Goal: Task Accomplishment & Management: Use online tool/utility

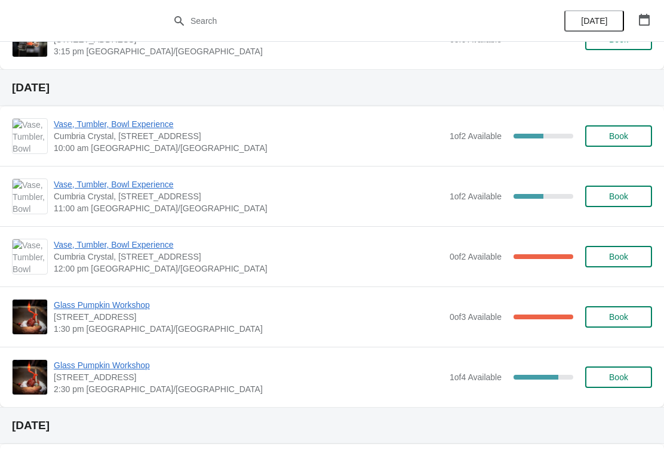
scroll to position [452, 0]
click at [131, 124] on span "Vase, Tumbler, Bowl Experience" at bounding box center [249, 124] width 390 height 12
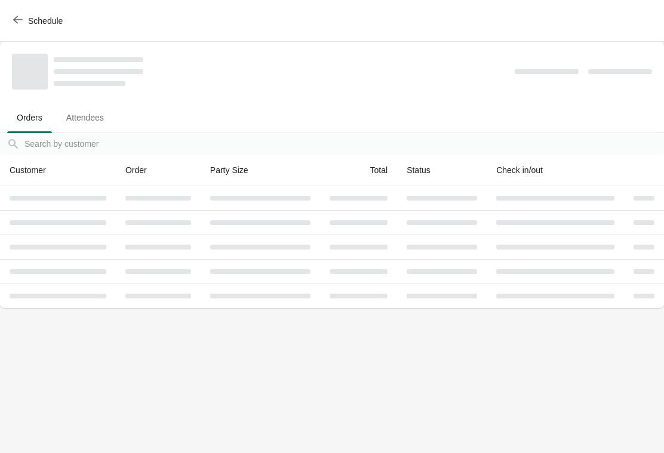
scroll to position [0, 0]
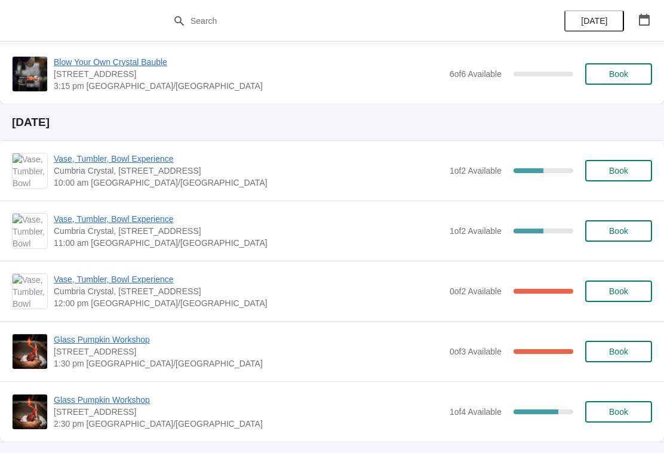
scroll to position [402, 0]
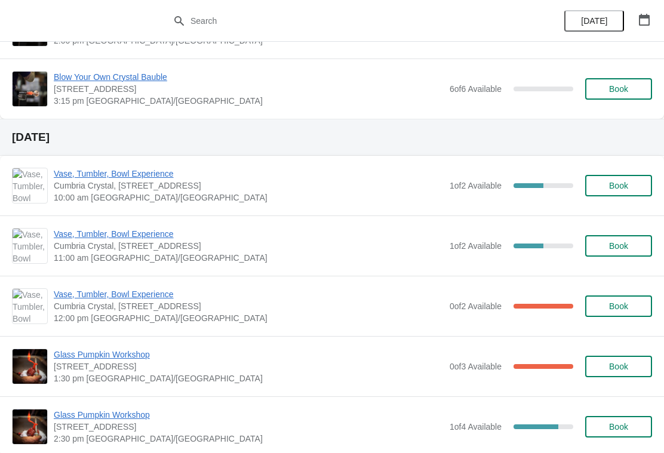
click at [154, 174] on span "Vase, Tumbler, Bowl Experience" at bounding box center [249, 174] width 390 height 12
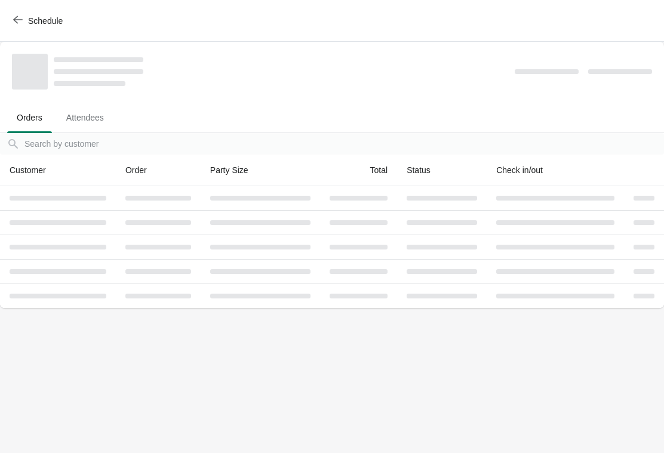
scroll to position [0, 0]
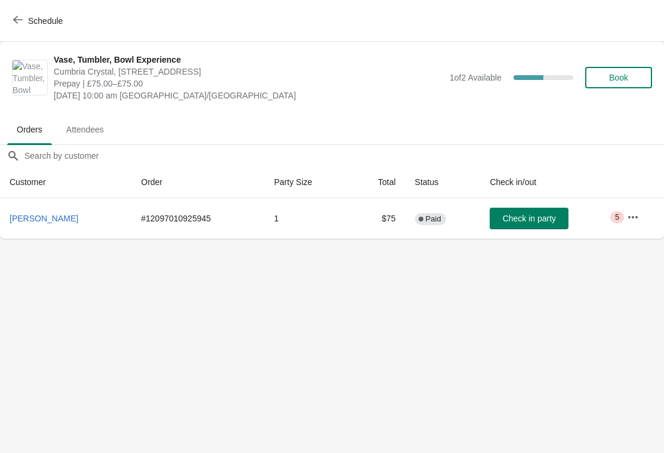
click at [64, 215] on span "[PERSON_NAME]" at bounding box center [44, 219] width 69 height 10
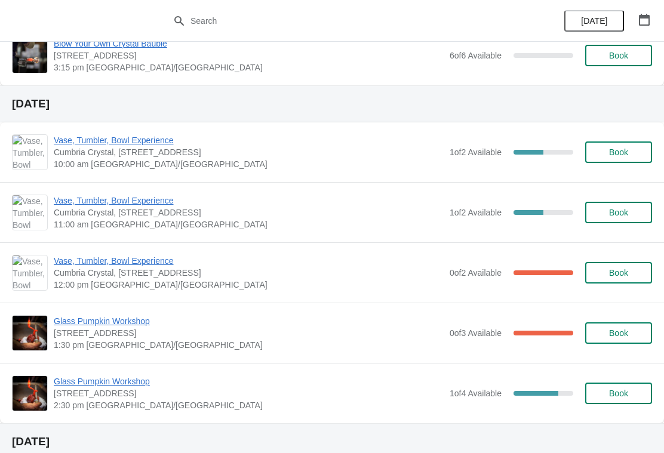
scroll to position [436, 0]
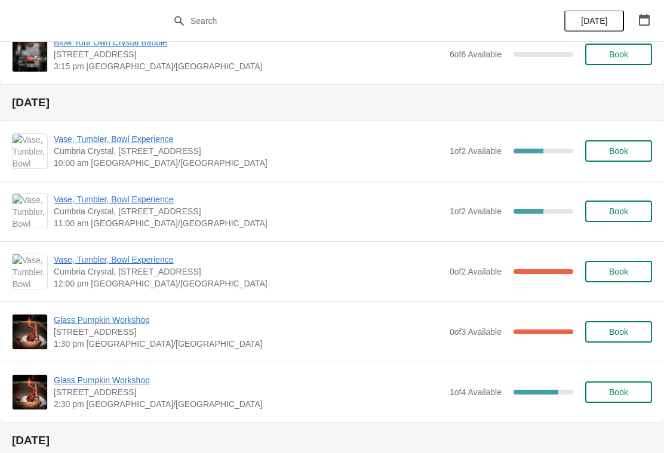
click at [156, 144] on span "Vase, Tumbler, Bowl Experience" at bounding box center [249, 139] width 390 height 12
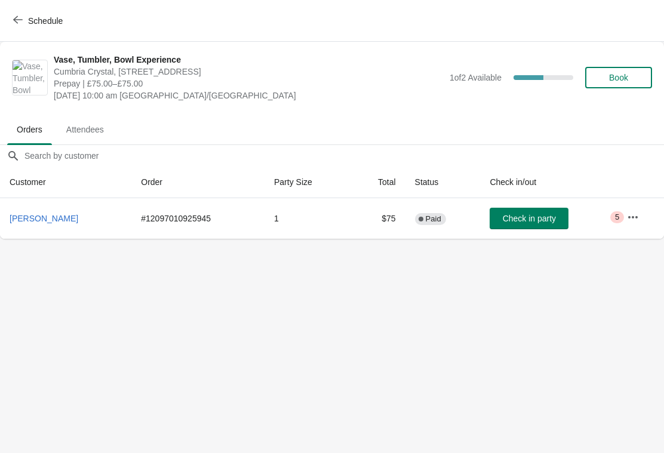
click at [639, 214] on icon "button" at bounding box center [633, 217] width 12 height 12
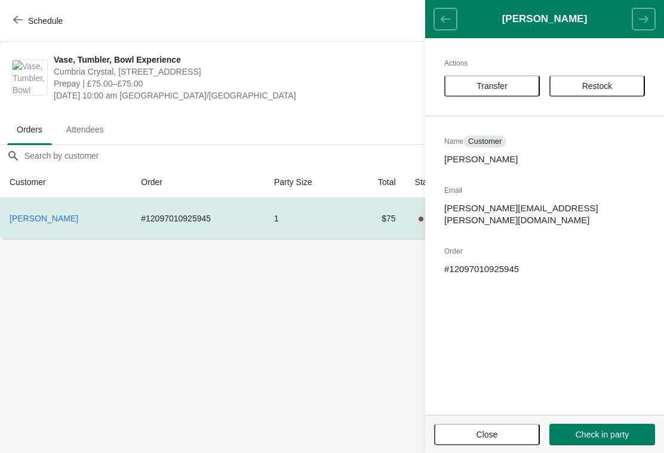
click at [106, 127] on span "Attendees" at bounding box center [85, 129] width 57 height 21
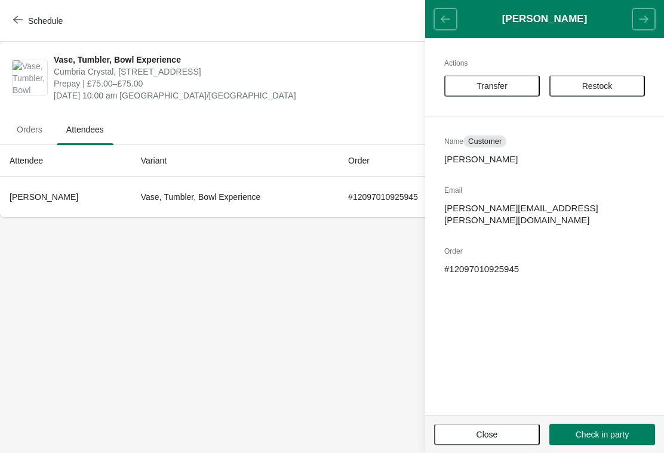
click at [276, 299] on body "Schedule Vase, Tumbler, Bowl Experience Cumbria Crystal, [STREET_ADDRESS] Prepa…" at bounding box center [332, 226] width 664 height 453
click at [351, 288] on body "Schedule Vase, Tumbler, Bowl Experience Cumbria Crystal, [STREET_ADDRESS] Prepa…" at bounding box center [332, 226] width 664 height 453
click at [505, 433] on span "Close" at bounding box center [487, 435] width 84 height 10
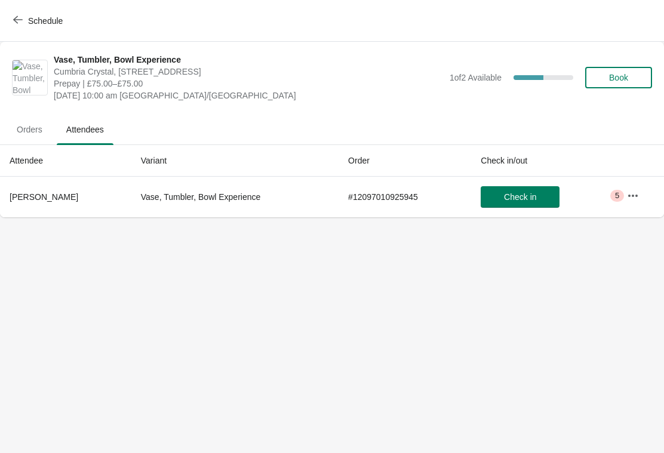
click at [18, 23] on icon "button" at bounding box center [18, 20] width 10 height 10
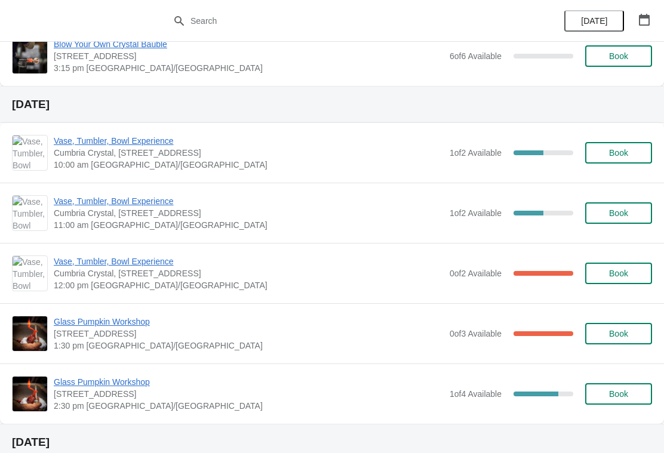
scroll to position [436, 0]
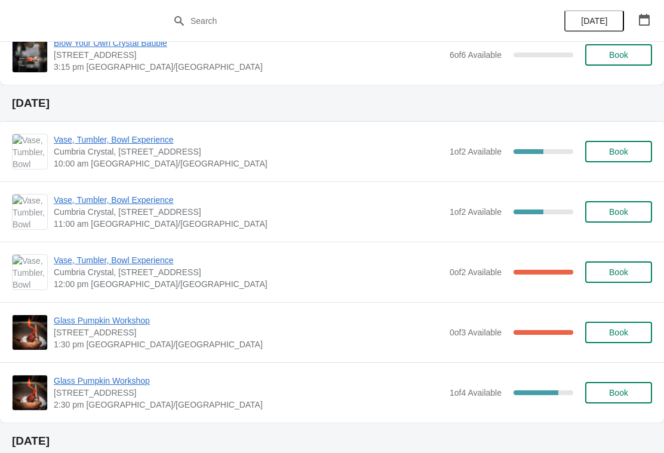
click at [147, 202] on span "Vase, Tumbler, Bowl Experience" at bounding box center [249, 200] width 390 height 12
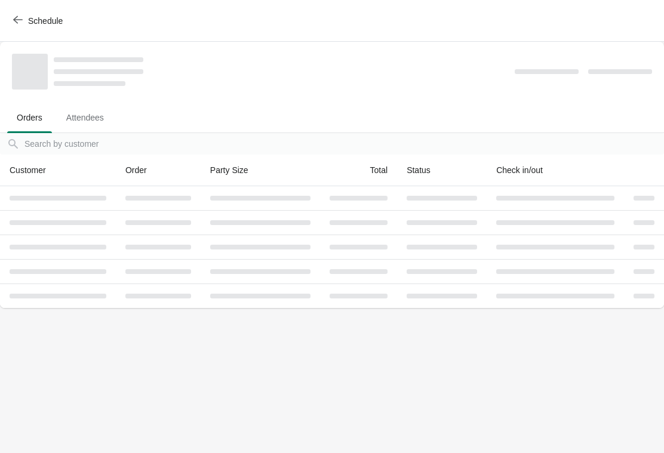
scroll to position [0, 0]
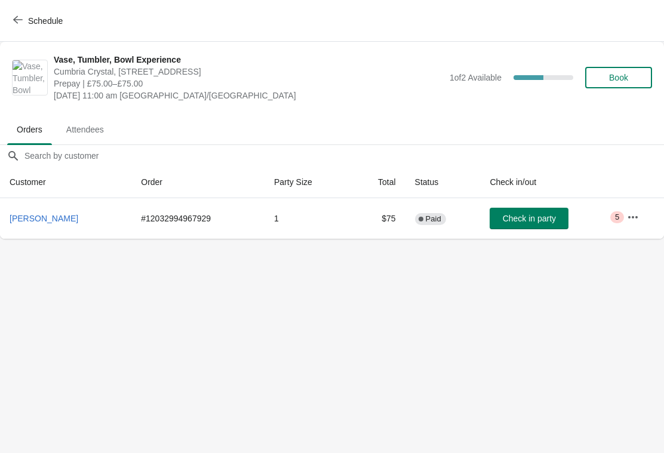
click at [82, 125] on span "Attendees" at bounding box center [85, 129] width 57 height 21
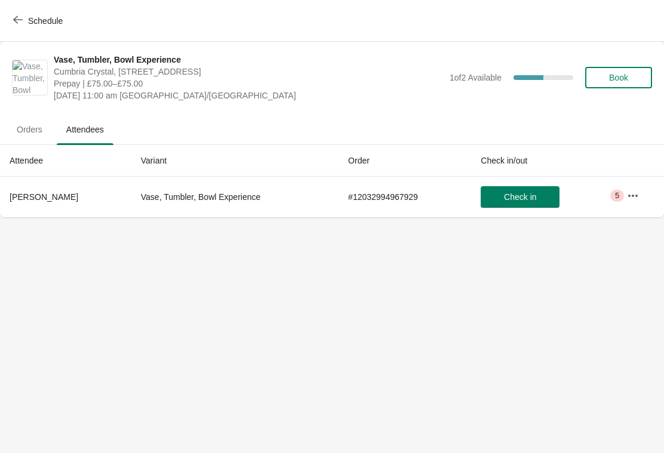
click at [20, 24] on icon "button" at bounding box center [18, 20] width 10 height 10
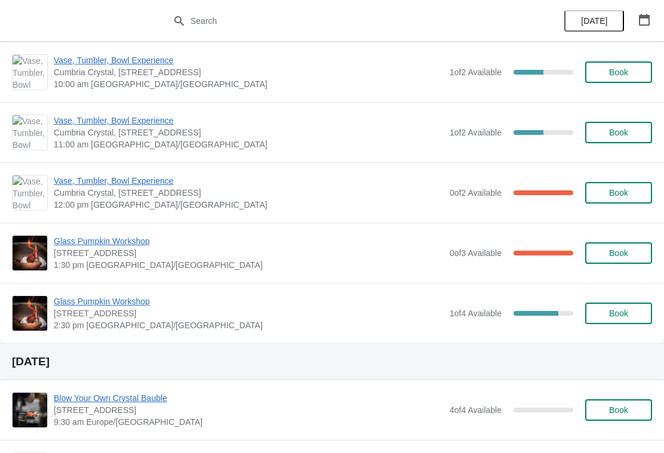
scroll to position [507, 0]
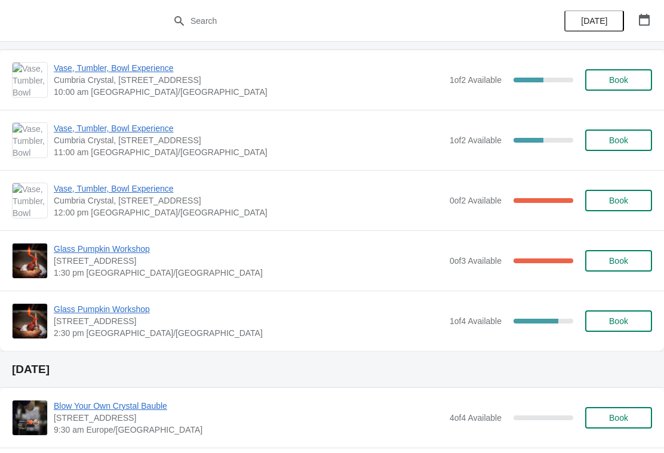
click at [154, 190] on span "Vase, Tumbler, Bowl Experience" at bounding box center [249, 189] width 390 height 12
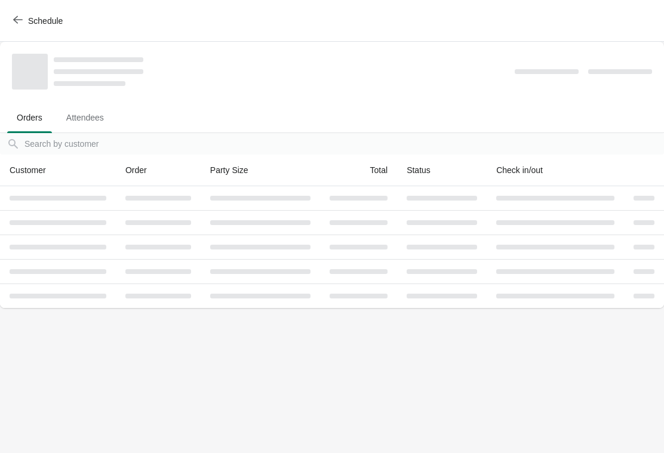
scroll to position [0, 0]
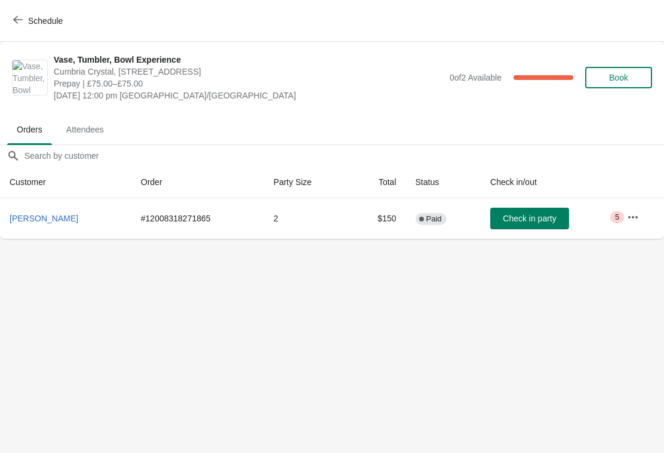
click at [86, 134] on span "Attendees" at bounding box center [85, 129] width 57 height 21
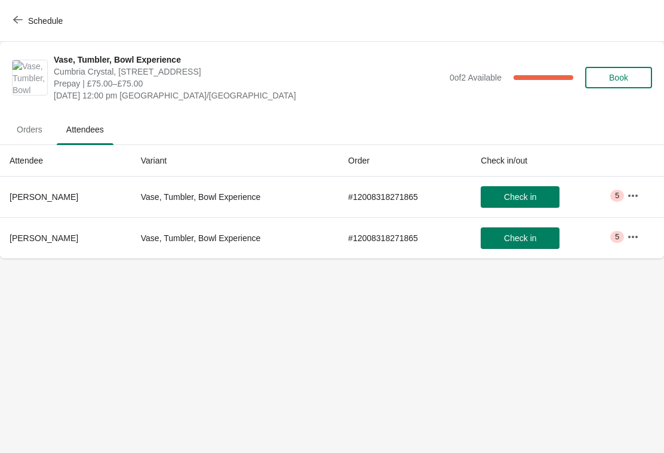
click at [26, 20] on span "Schedule" at bounding box center [39, 20] width 47 height 11
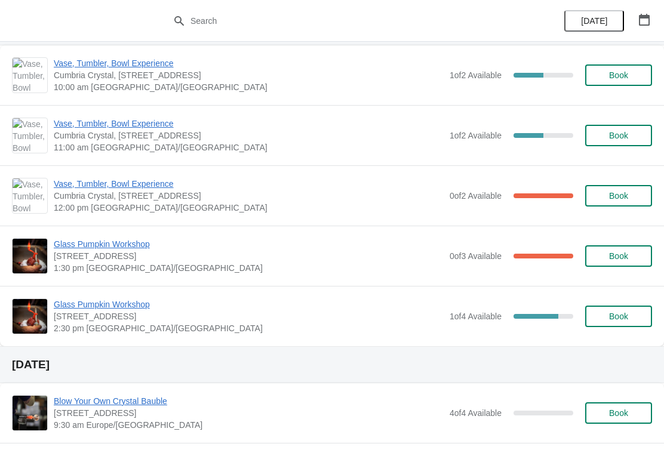
scroll to position [485, 0]
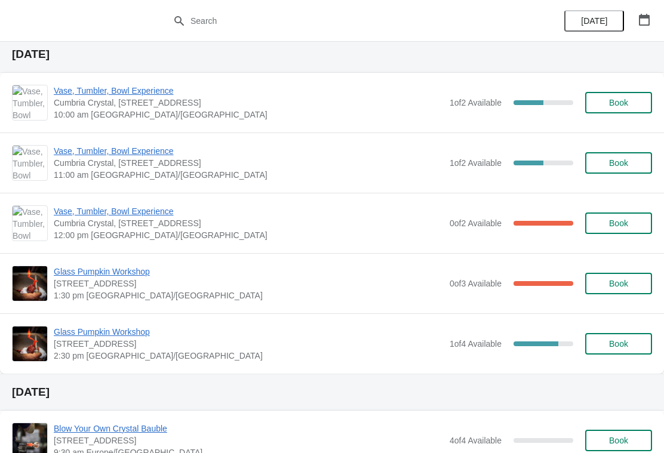
click at [127, 272] on span "Glass Pumpkin Workshop" at bounding box center [249, 272] width 390 height 12
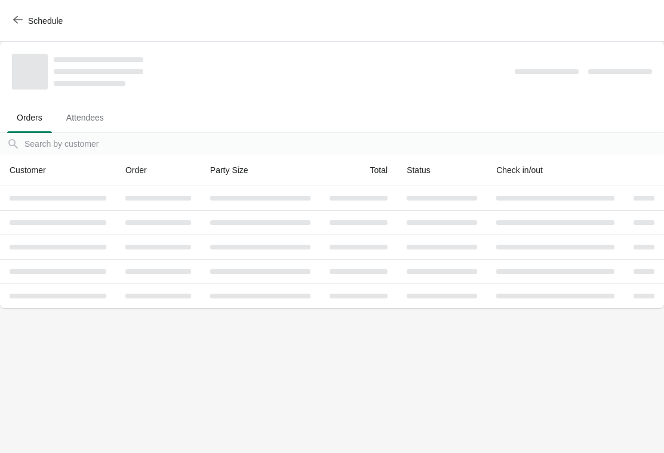
scroll to position [0, 0]
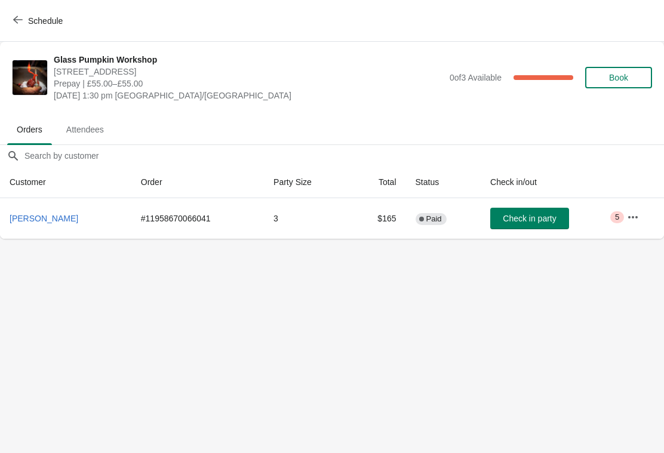
click at [93, 130] on span "Attendees" at bounding box center [85, 129] width 57 height 21
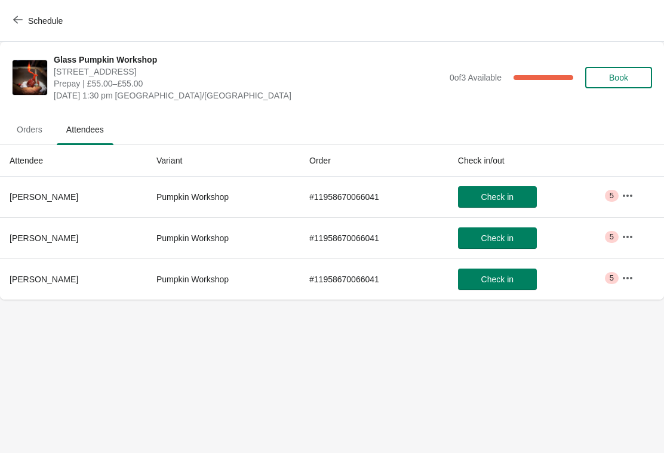
click at [24, 16] on span "Schedule" at bounding box center [39, 20] width 47 height 11
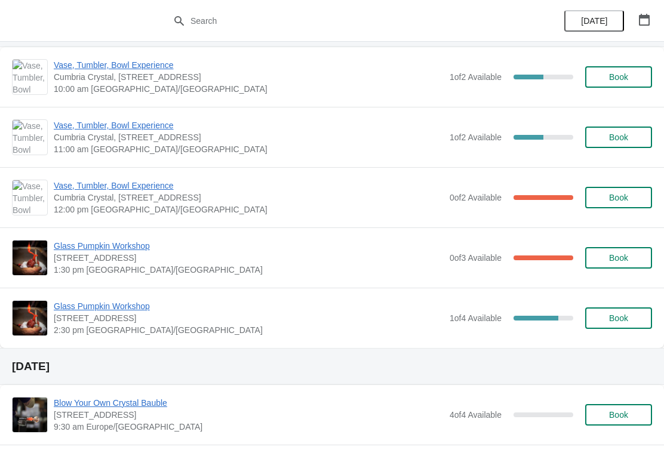
scroll to position [512, 0]
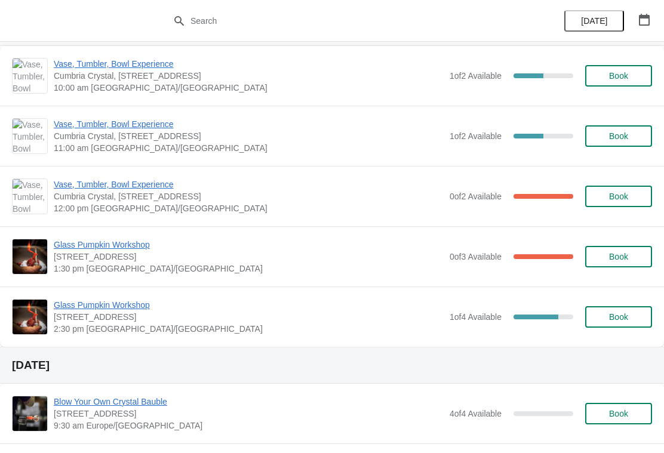
click at [123, 304] on span "Glass Pumpkin Workshop" at bounding box center [249, 305] width 390 height 12
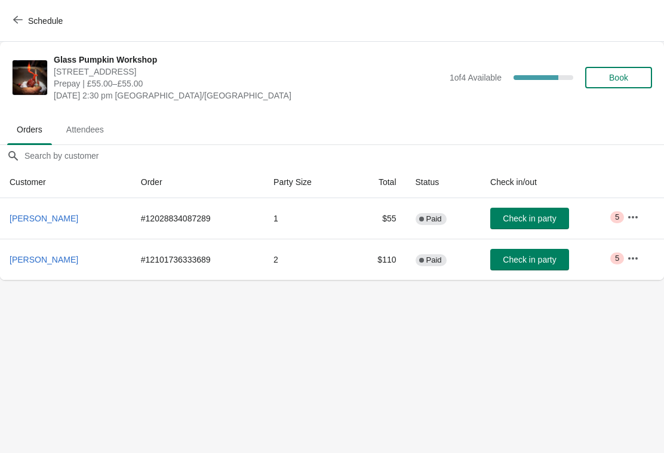
click at [105, 127] on span "Attendees" at bounding box center [85, 129] width 57 height 21
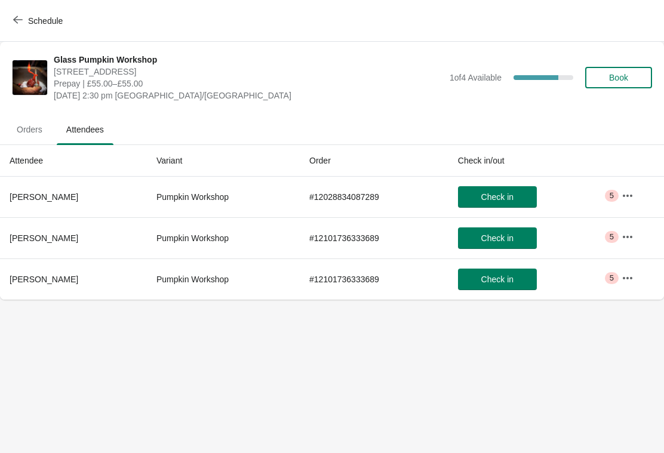
click at [35, 130] on span "Orders" at bounding box center [29, 129] width 45 height 21
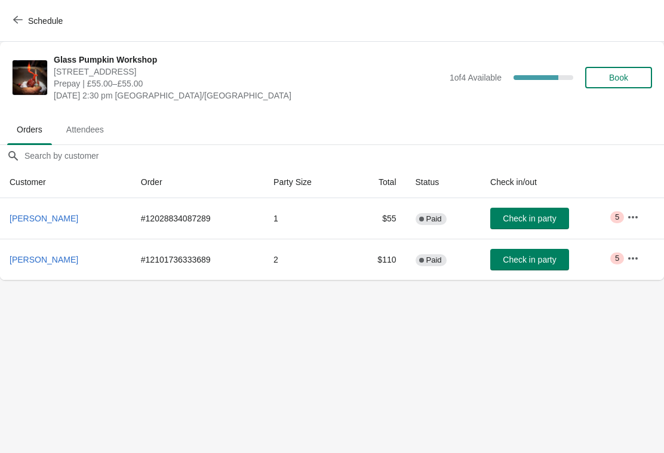
click at [99, 130] on span "Attendees" at bounding box center [85, 129] width 57 height 21
